Goal: Information Seeking & Learning: Understand process/instructions

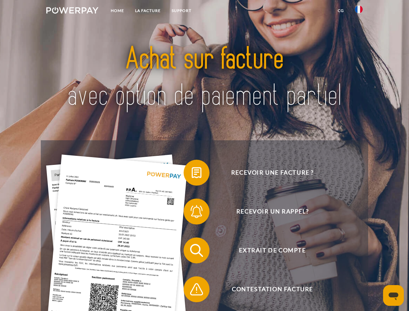
click at [72, 11] on img at bounding box center [72, 10] width 52 height 6
click at [359, 11] on img at bounding box center [359, 10] width 8 height 8
click at [341, 11] on link "CG" at bounding box center [341, 11] width 17 height 12
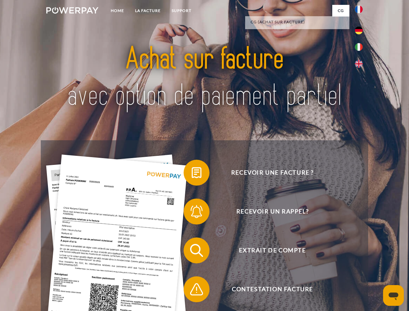
click at [192, 174] on span at bounding box center [187, 173] width 32 height 32
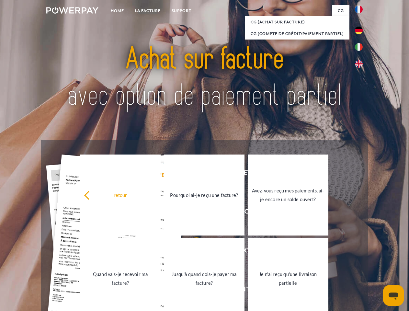
click at [192, 213] on div "retour Pourquoi ai-je reçu une facture? Avez-vous reçu mes paiements, ai-je enc…" at bounding box center [205, 236] width 262 height 167
click at [192, 252] on link "Jusqu'à quand dois-je payer ma facture?" at bounding box center [204, 278] width 81 height 81
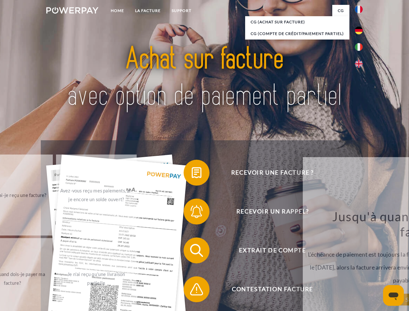
click at [192, 291] on span at bounding box center [187, 289] width 32 height 32
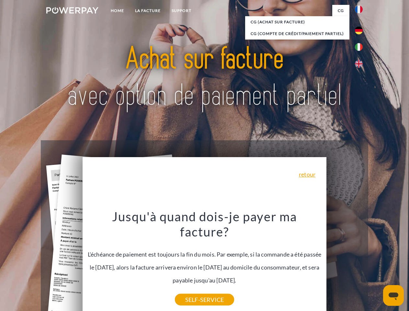
click at [394, 296] on icon "Ouvrir la fenêtre de messagerie" at bounding box center [394, 297] width 10 height 8
